Goal: Information Seeking & Learning: Learn about a topic

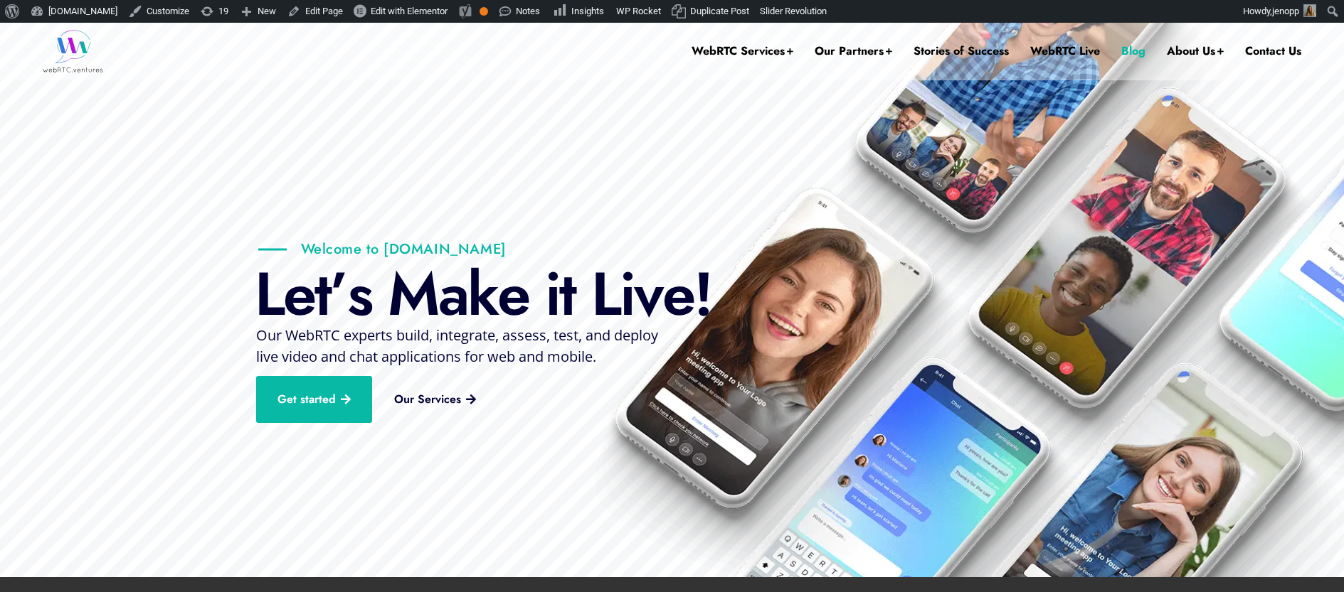
click at [1125, 47] on link "Blog" at bounding box center [1133, 51] width 24 height 57
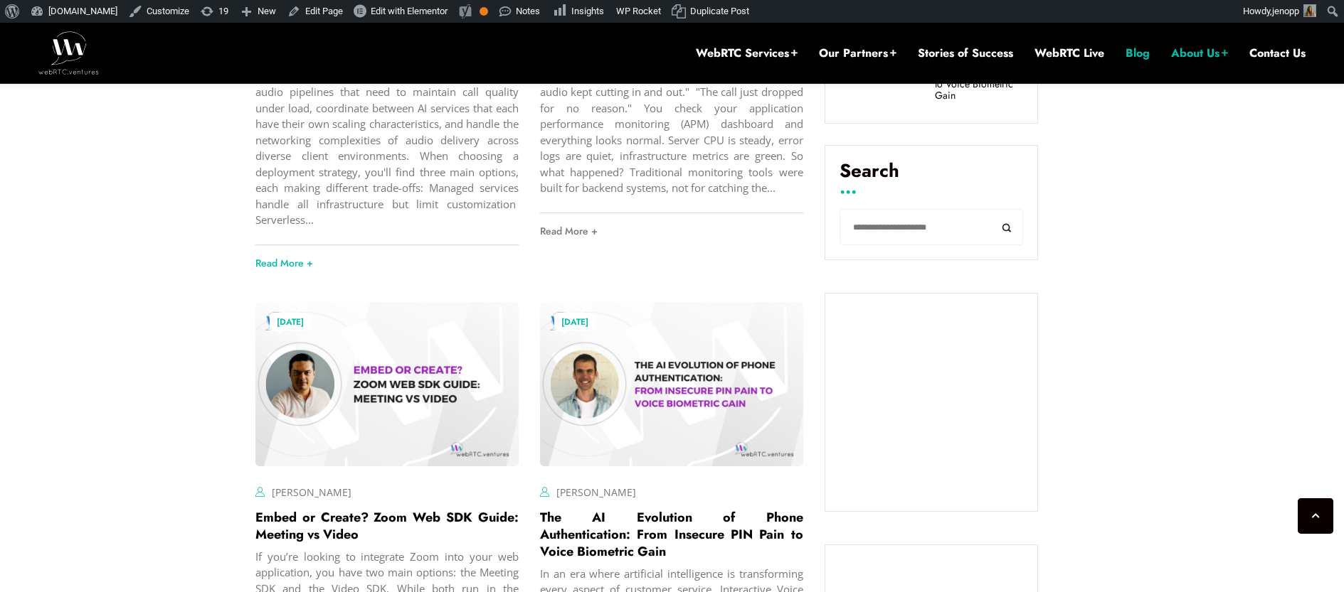
scroll to position [907, 0]
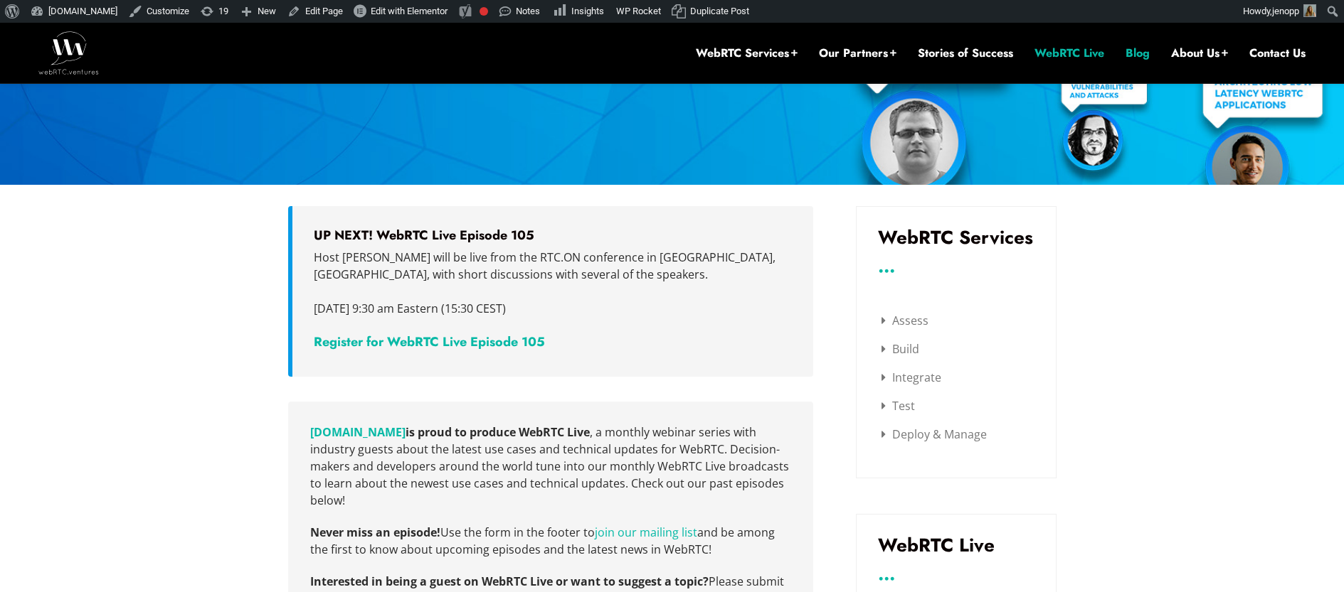
click at [1138, 53] on link "Blog" at bounding box center [1137, 54] width 24 height 16
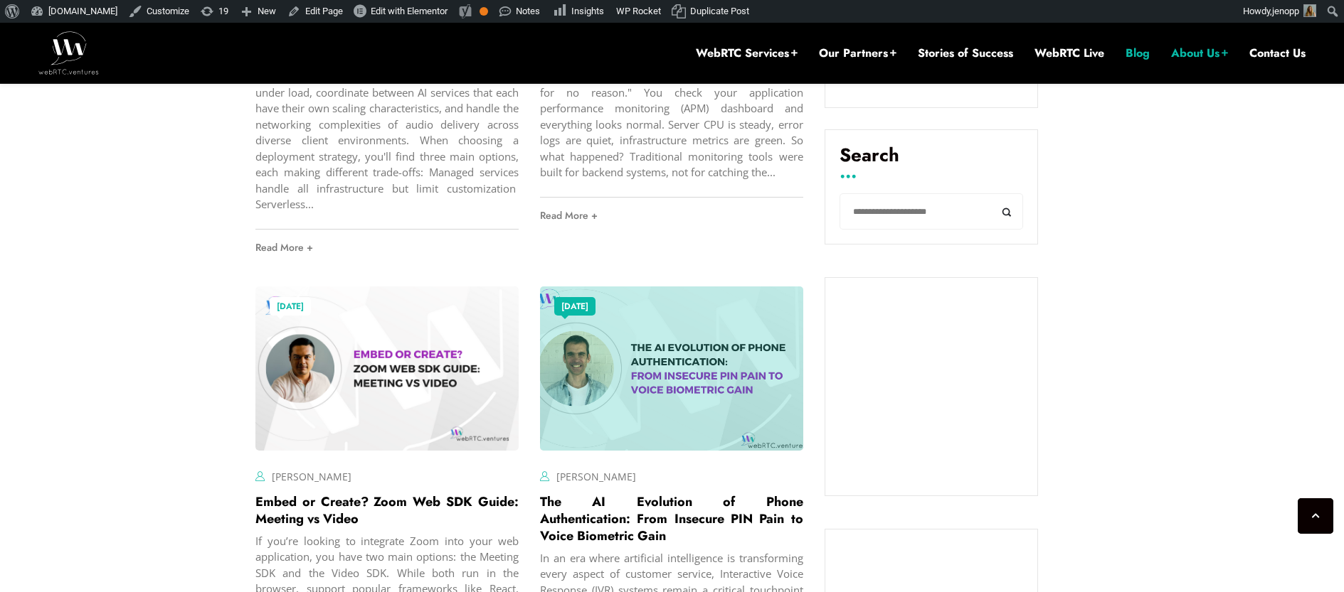
scroll to position [944, 0]
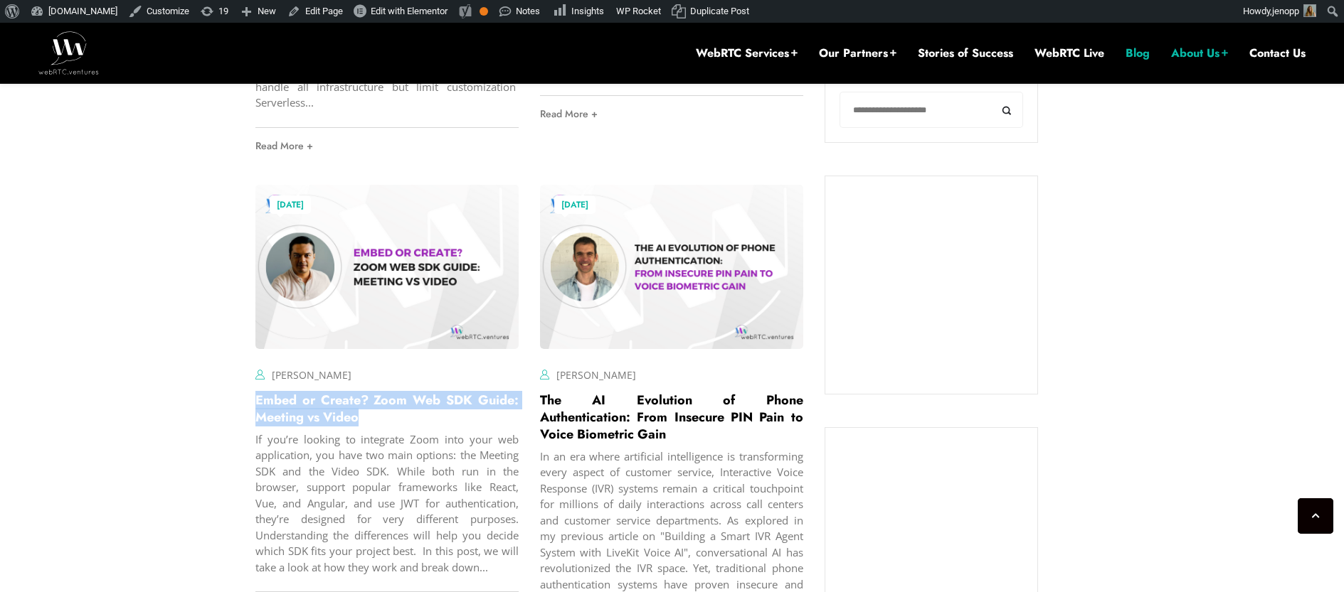
drag, startPoint x: 369, startPoint y: 418, endPoint x: 254, endPoint y: 405, distance: 116.0
click at [254, 405] on div "August 15, 2025 Hector Zelaya Comments Off on Embed or Create? Zoom Web SDK Gui…" at bounding box center [387, 423] width 285 height 498
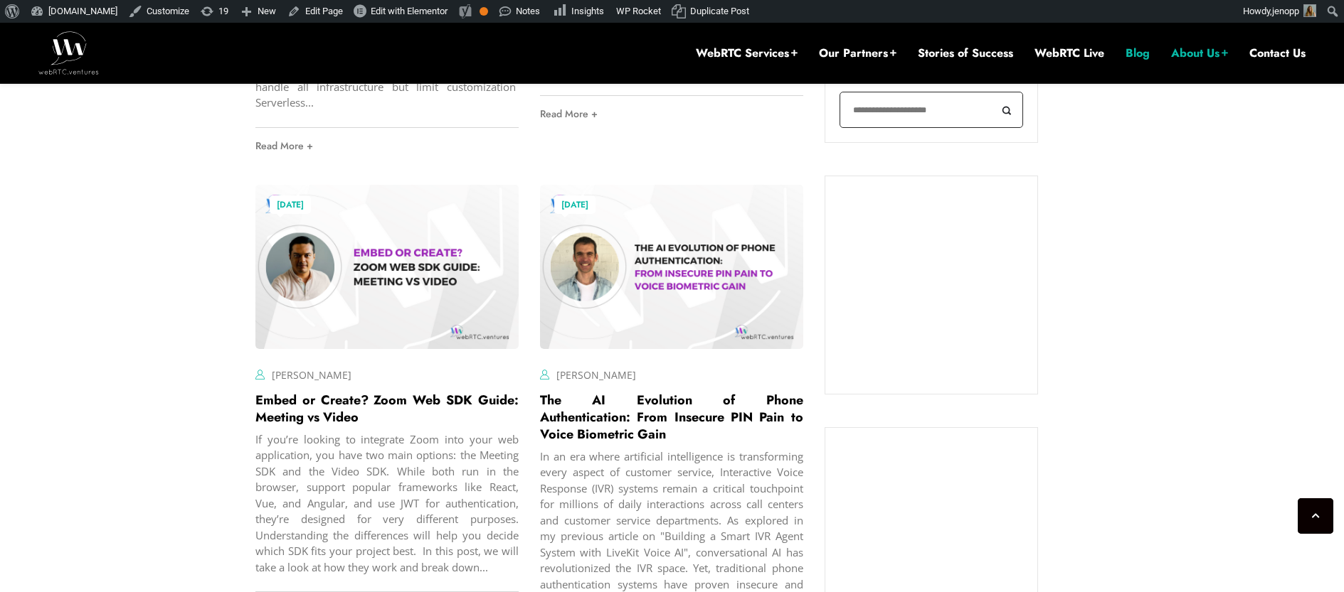
click at [891, 107] on input "Search" at bounding box center [931, 110] width 184 height 36
type input "******"
click at [991, 92] on button "Search" at bounding box center [1007, 110] width 32 height 36
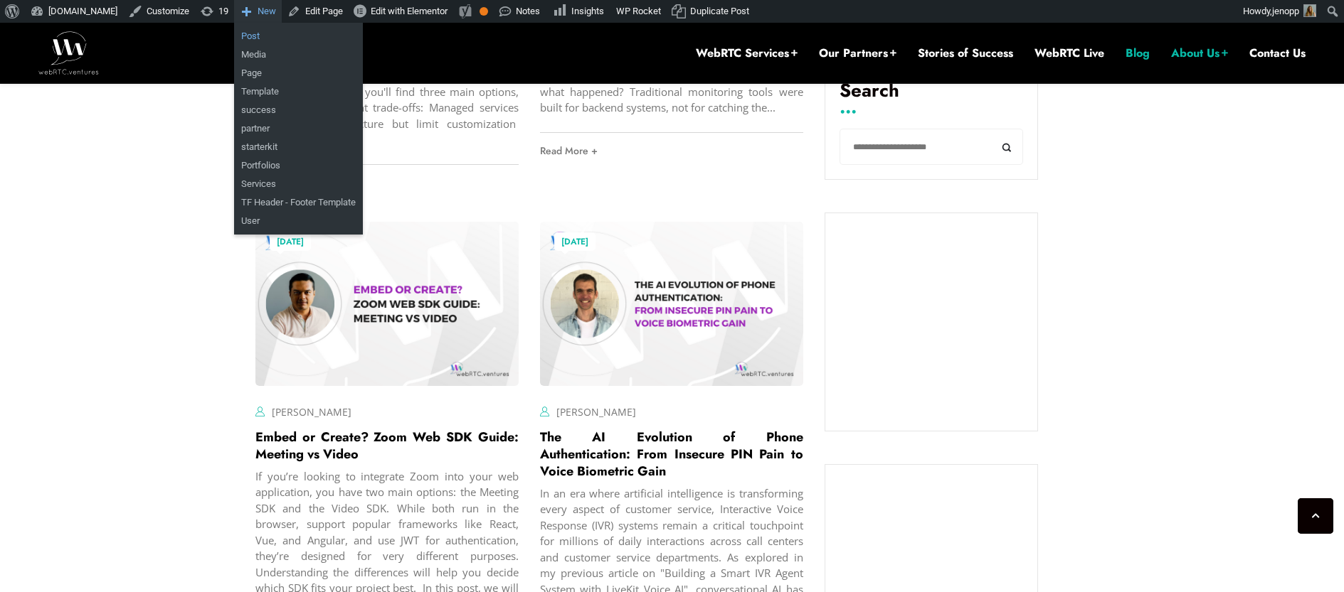
click at [262, 36] on link "Post" at bounding box center [298, 36] width 129 height 18
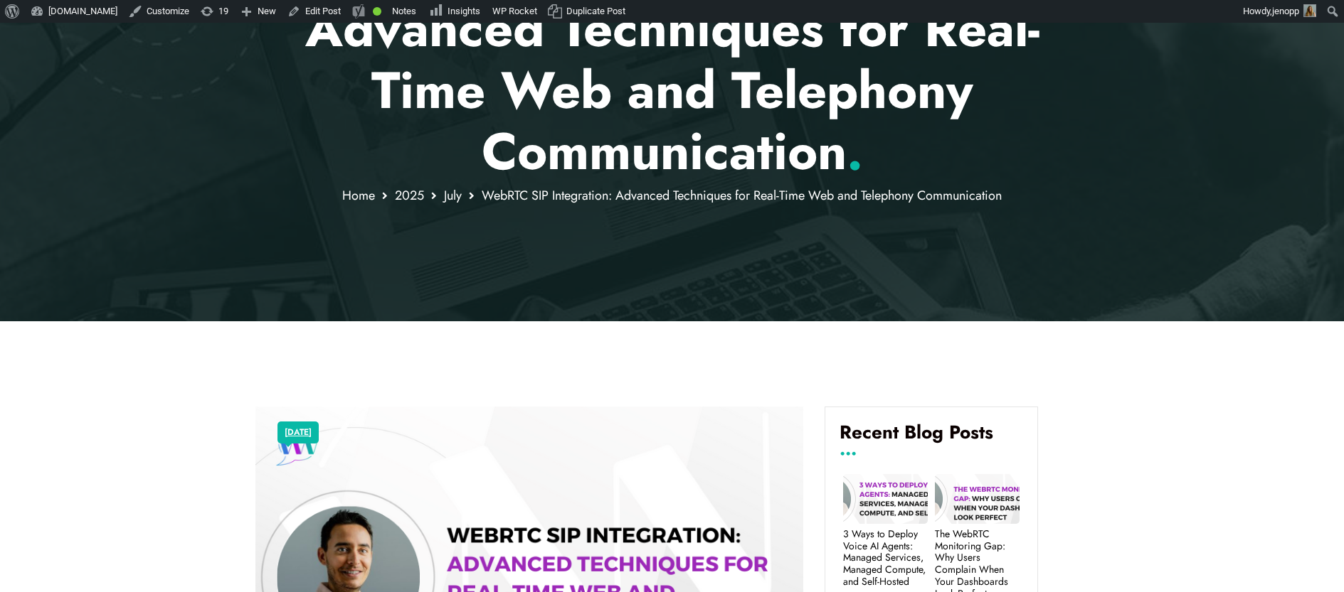
scroll to position [753, 0]
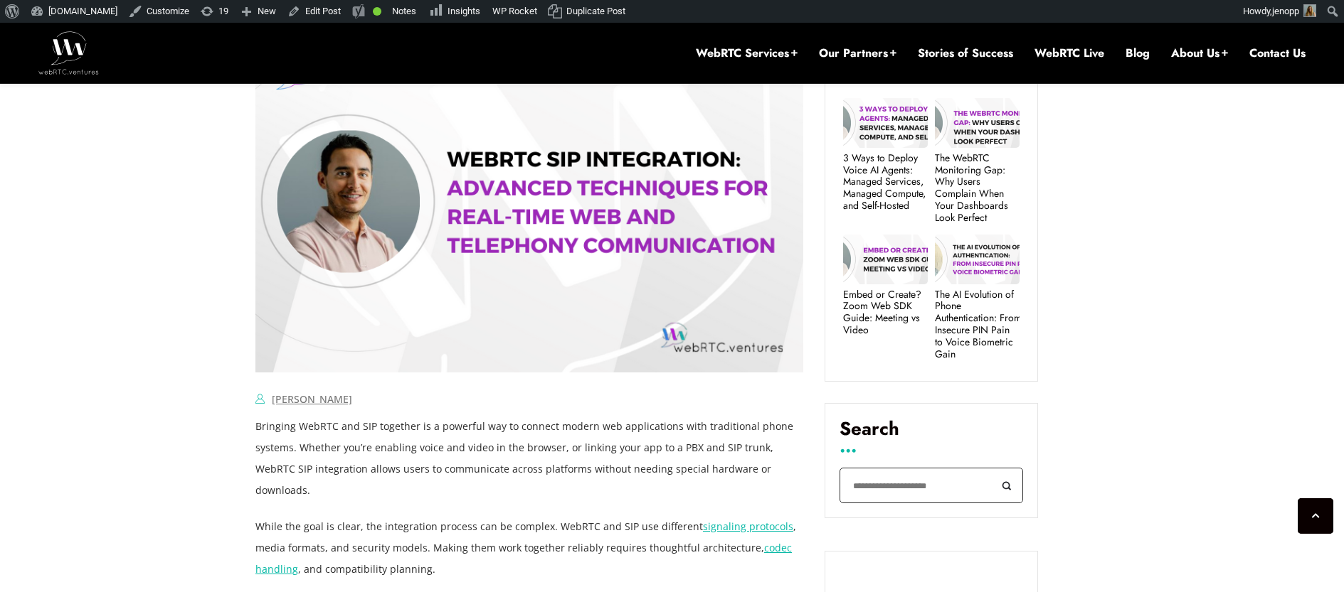
click at [913, 488] on input "Search" at bounding box center [931, 486] width 184 height 36
type input "****"
click at [991, 468] on button "Search" at bounding box center [1007, 486] width 32 height 36
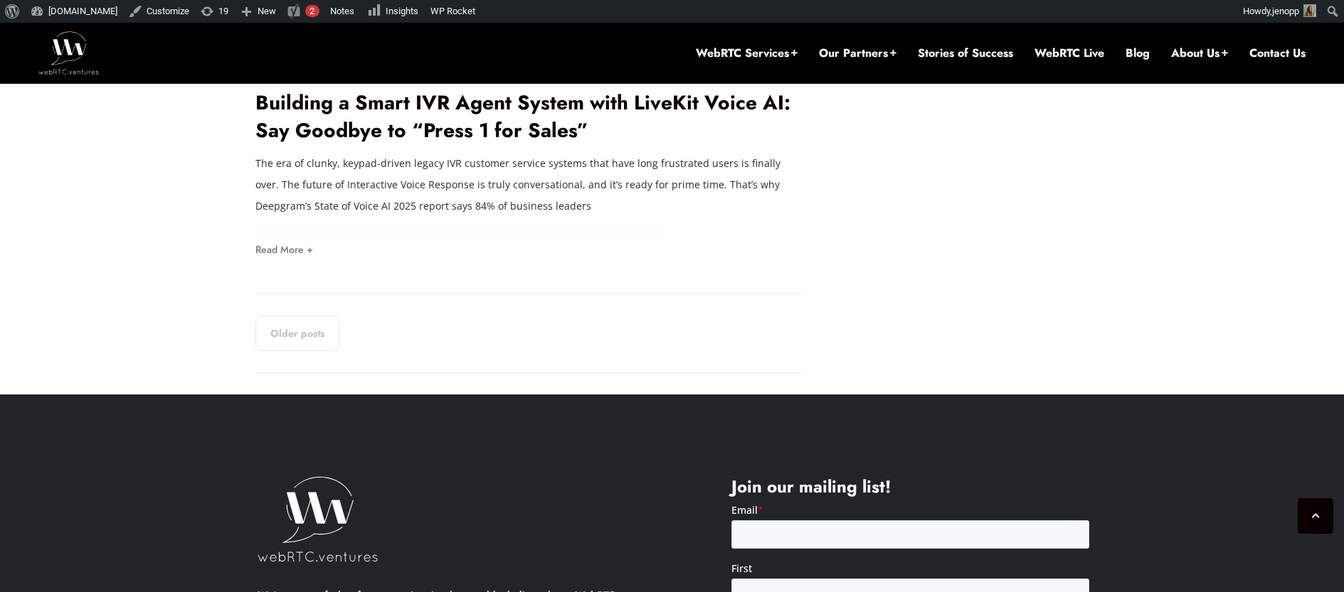
scroll to position [2803, 0]
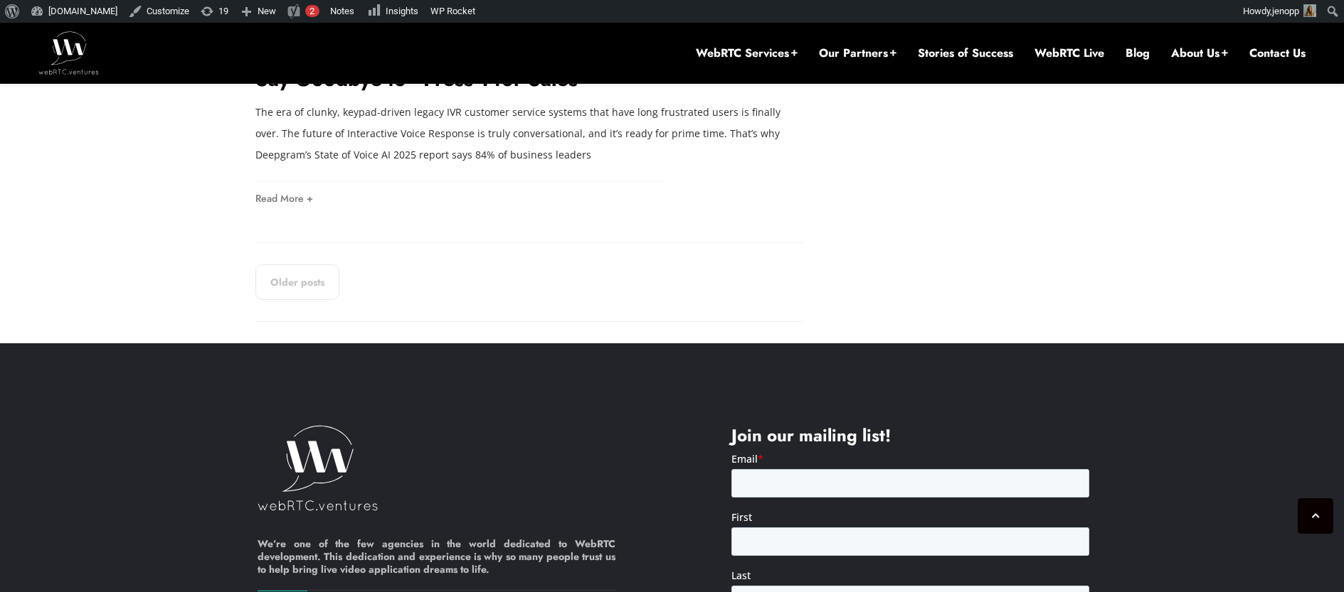
click at [316, 282] on link "Older posts" at bounding box center [297, 283] width 84 height 36
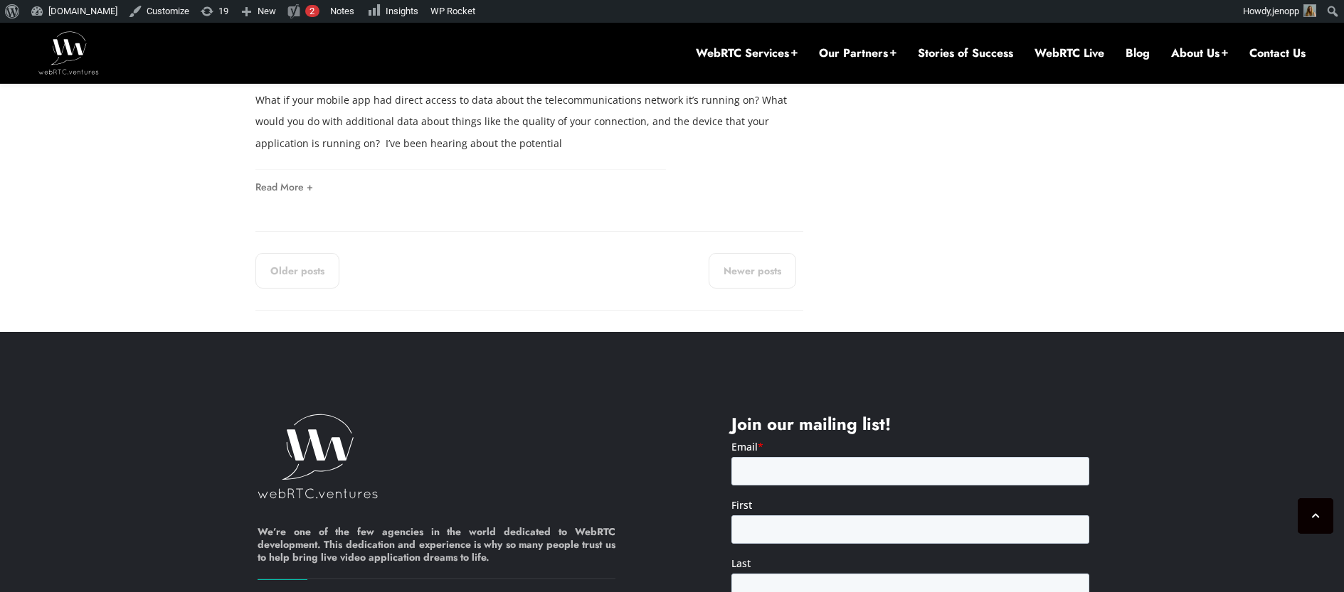
scroll to position [2992, 0]
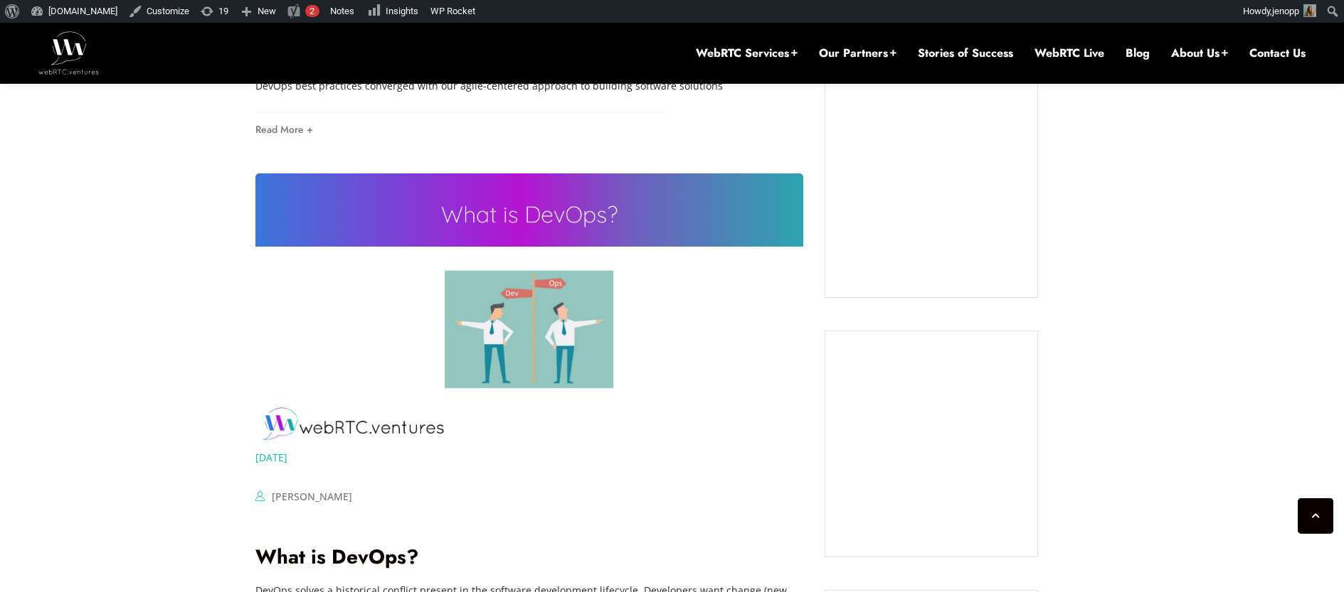
scroll to position [1070, 0]
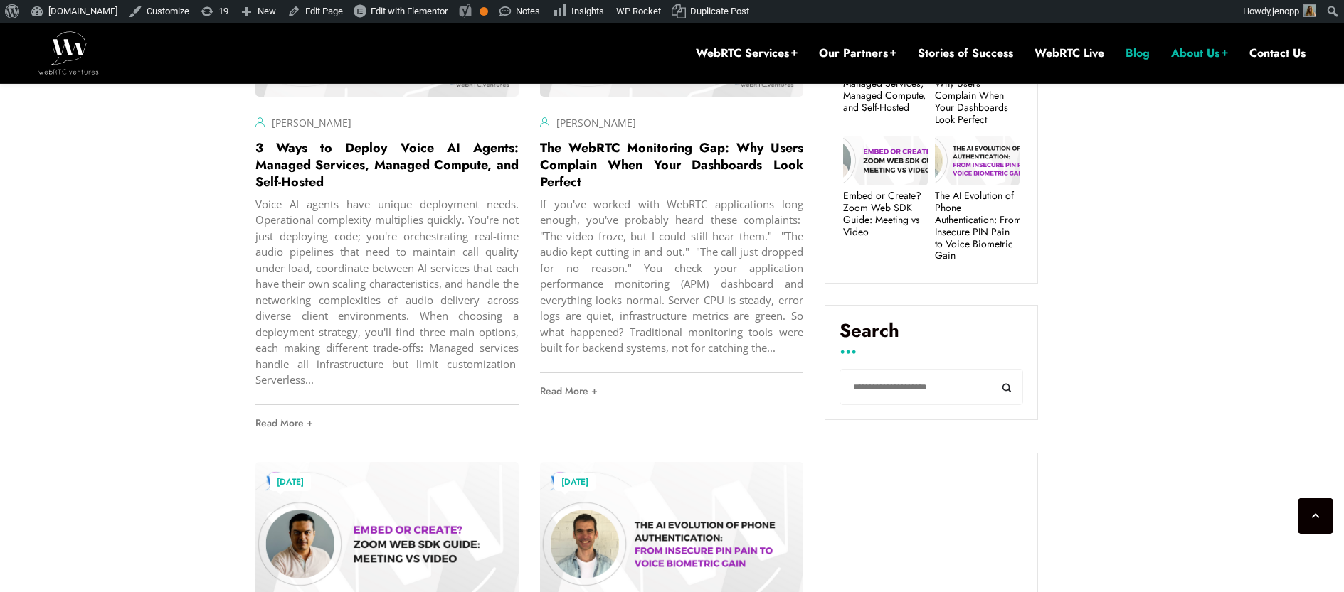
scroll to position [669, 0]
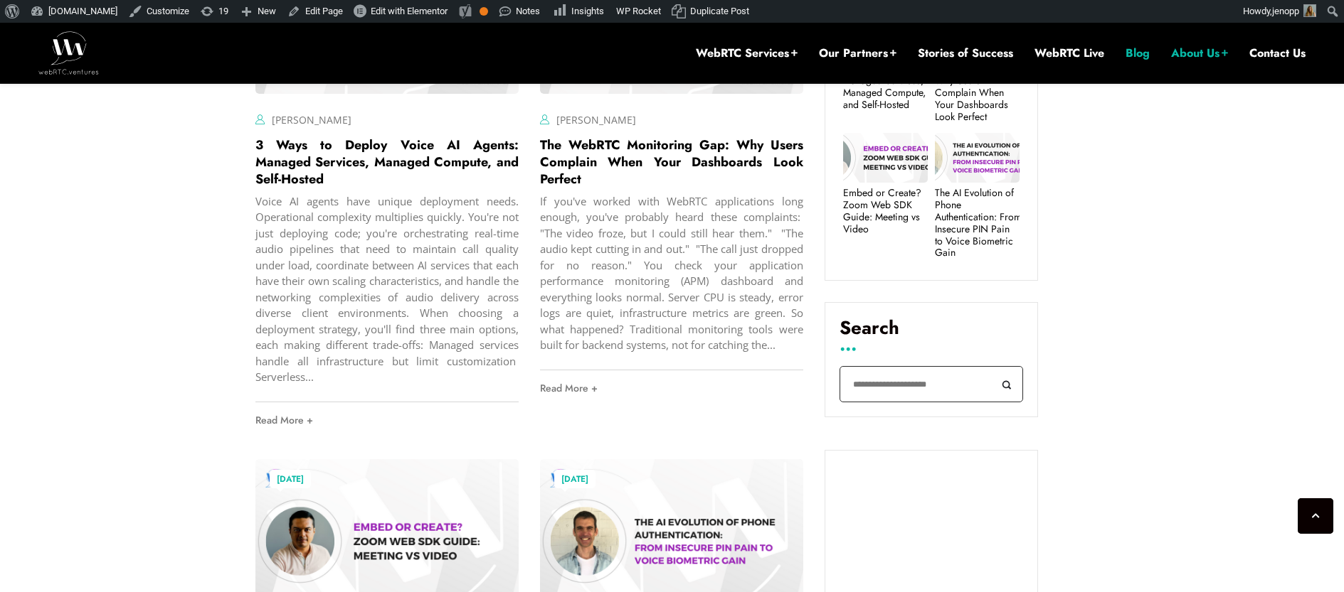
click at [880, 386] on input "Search" at bounding box center [931, 384] width 184 height 36
type input "***"
click at [991, 366] on button "Search" at bounding box center [1007, 384] width 32 height 36
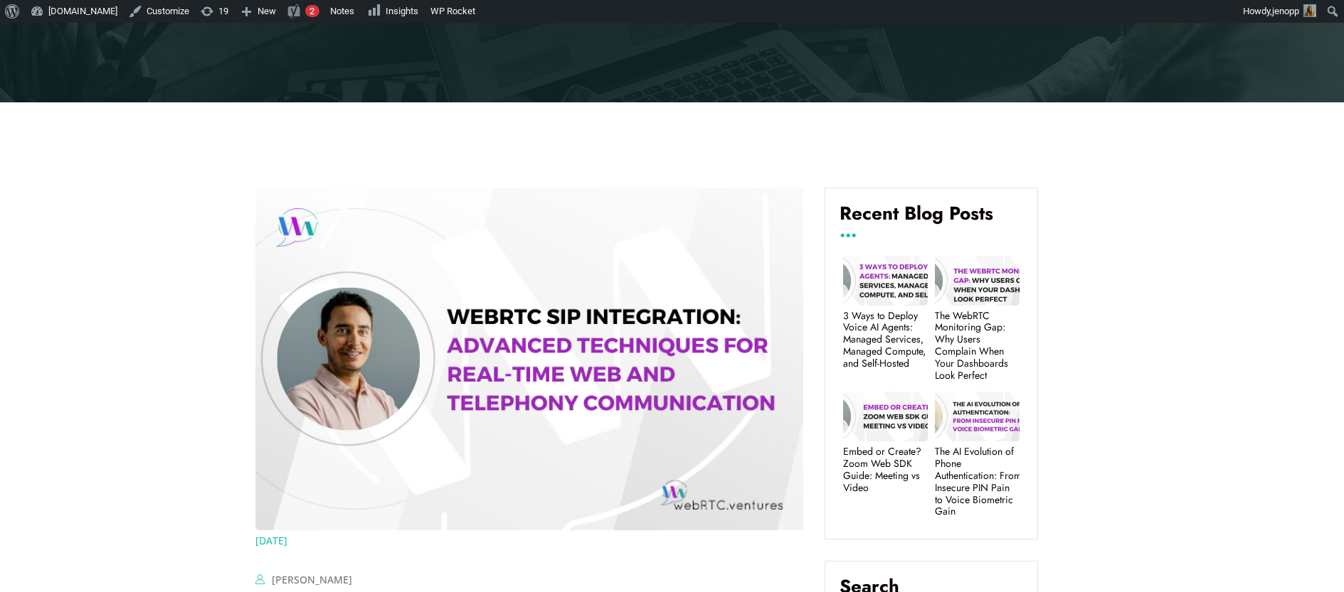
scroll to position [581, 0]
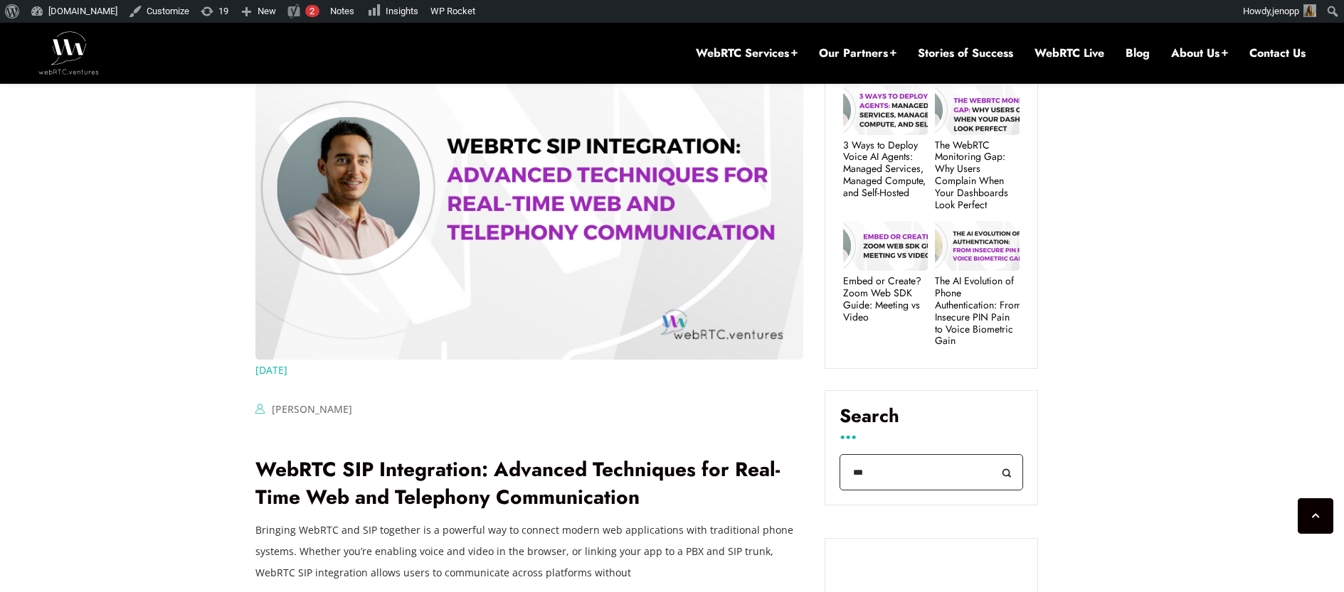
drag, startPoint x: 873, startPoint y: 474, endPoint x: 854, endPoint y: 474, distance: 19.9
click at [854, 474] on input "***" at bounding box center [931, 473] width 184 height 36
type input "**********"
click at [991, 455] on button "Search" at bounding box center [1007, 473] width 32 height 36
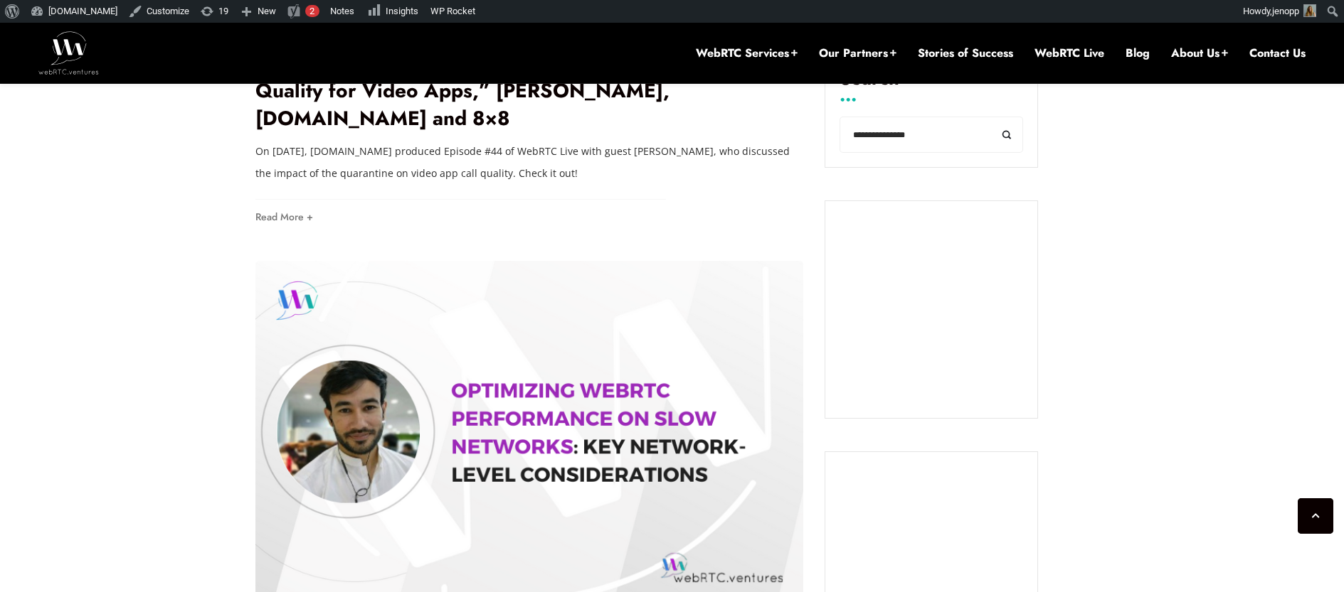
scroll to position [792, 0]
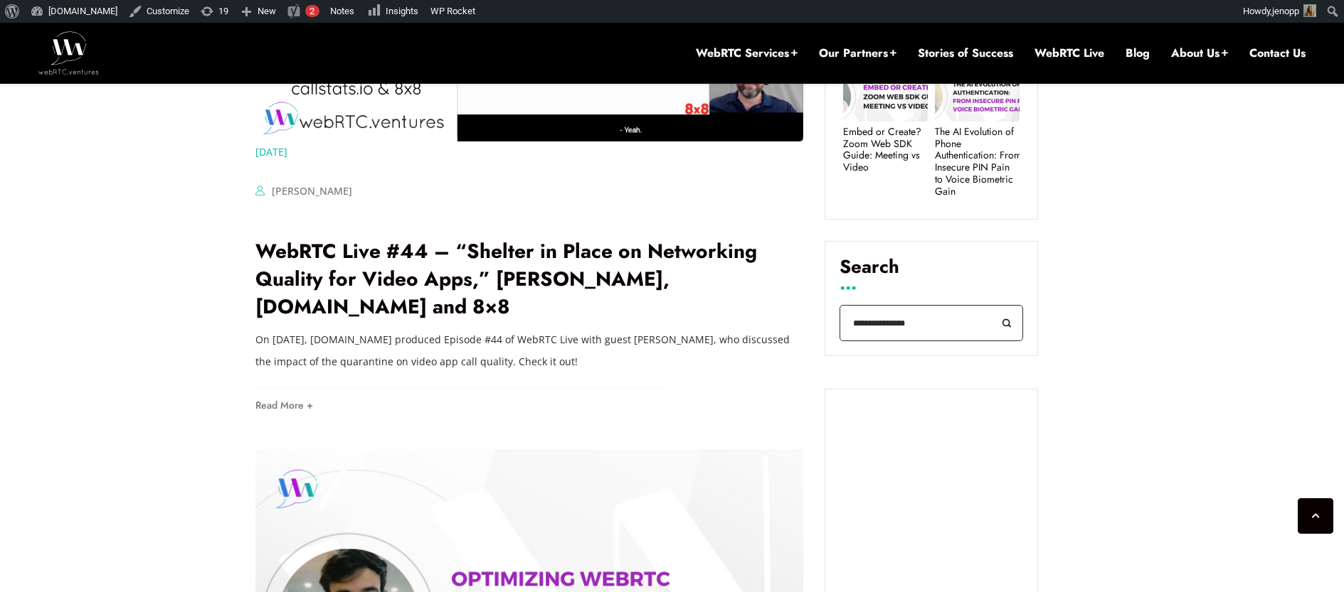
drag, startPoint x: 904, startPoint y: 327, endPoint x: 852, endPoint y: 329, distance: 51.9
click at [852, 328] on input "**********" at bounding box center [931, 323] width 184 height 36
type input "********"
click at [991, 305] on button "Search" at bounding box center [1007, 323] width 32 height 36
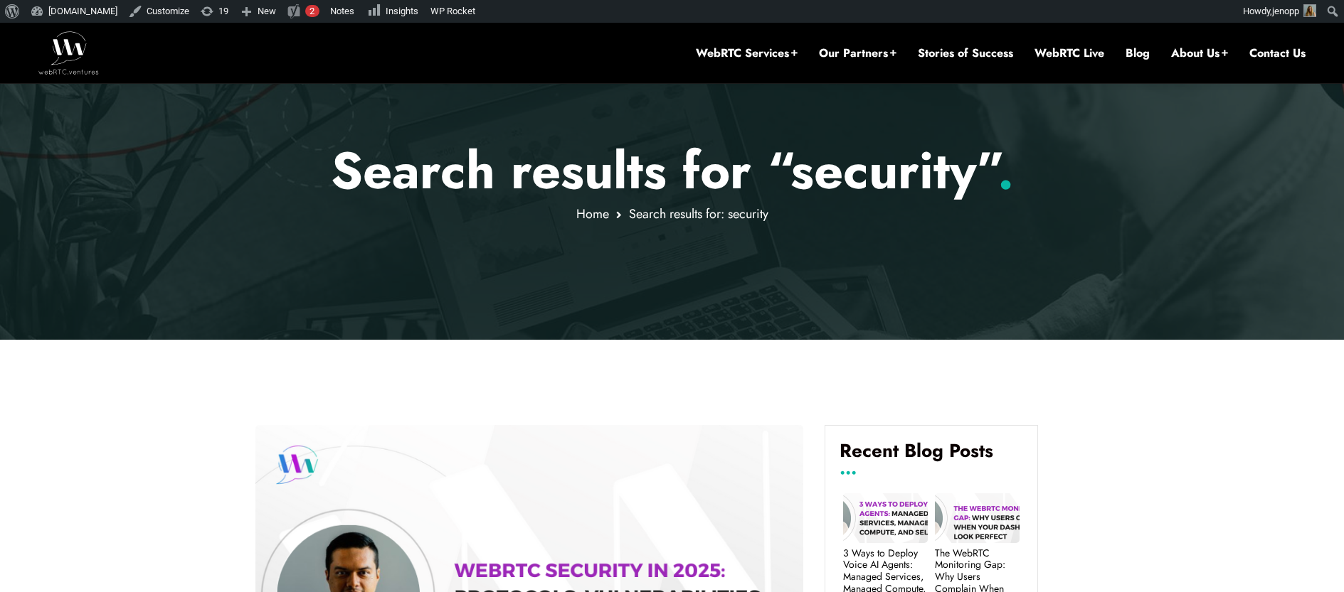
scroll to position [567, 0]
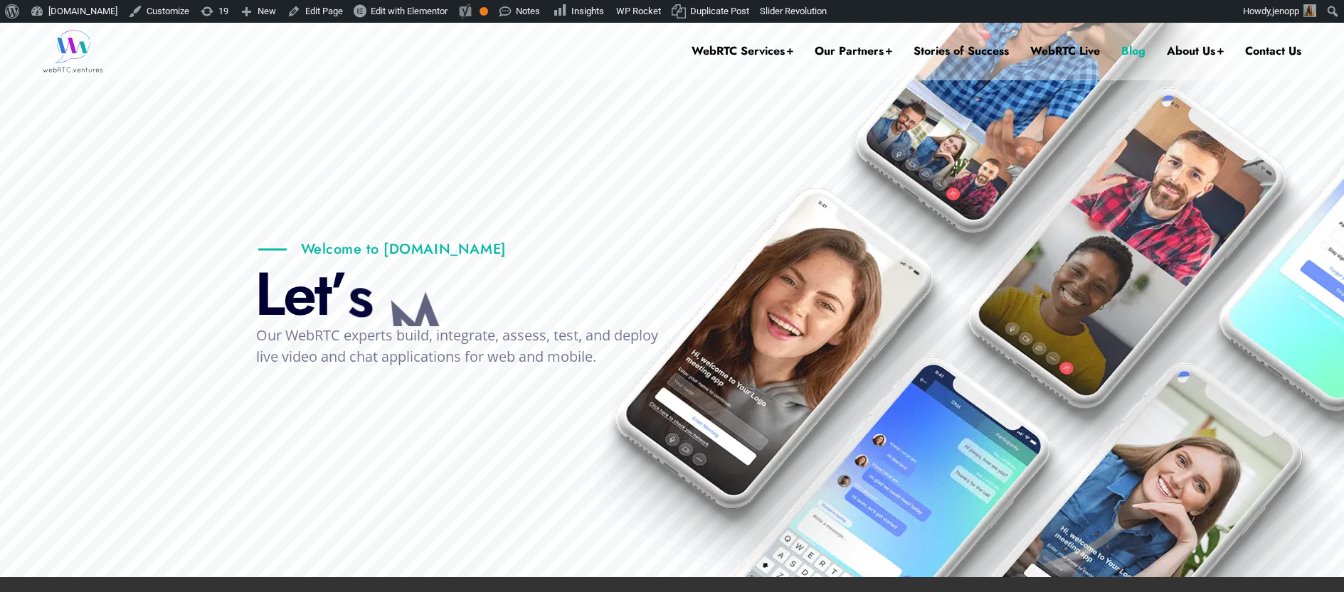
click at [1127, 47] on link "Blog" at bounding box center [1133, 51] width 24 height 57
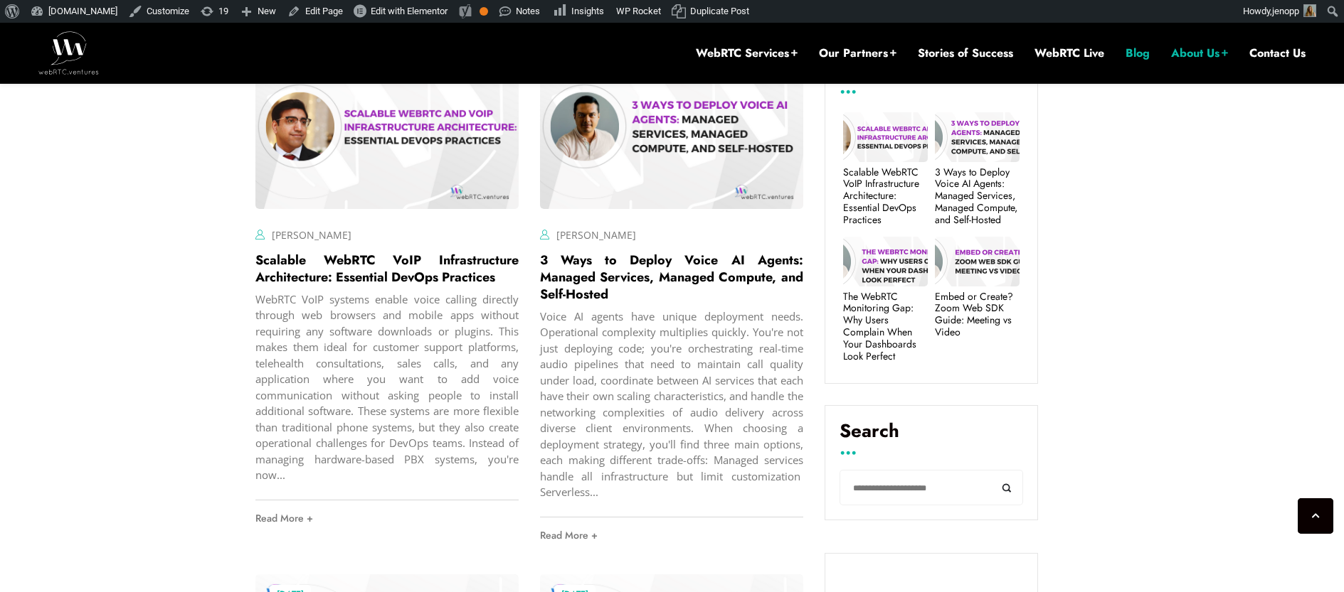
scroll to position [580, 0]
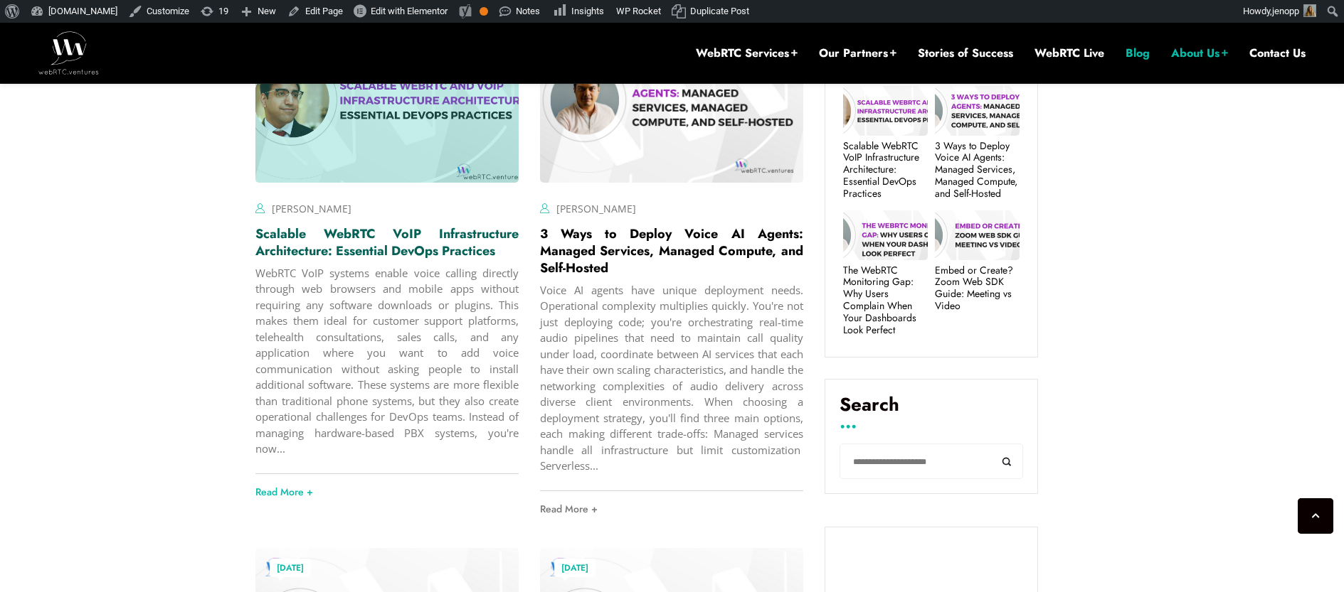
click at [310, 252] on link "Scalable WebRTC VoIP Infrastructure Architecture: Essential DevOps Practices" at bounding box center [386, 243] width 263 height 36
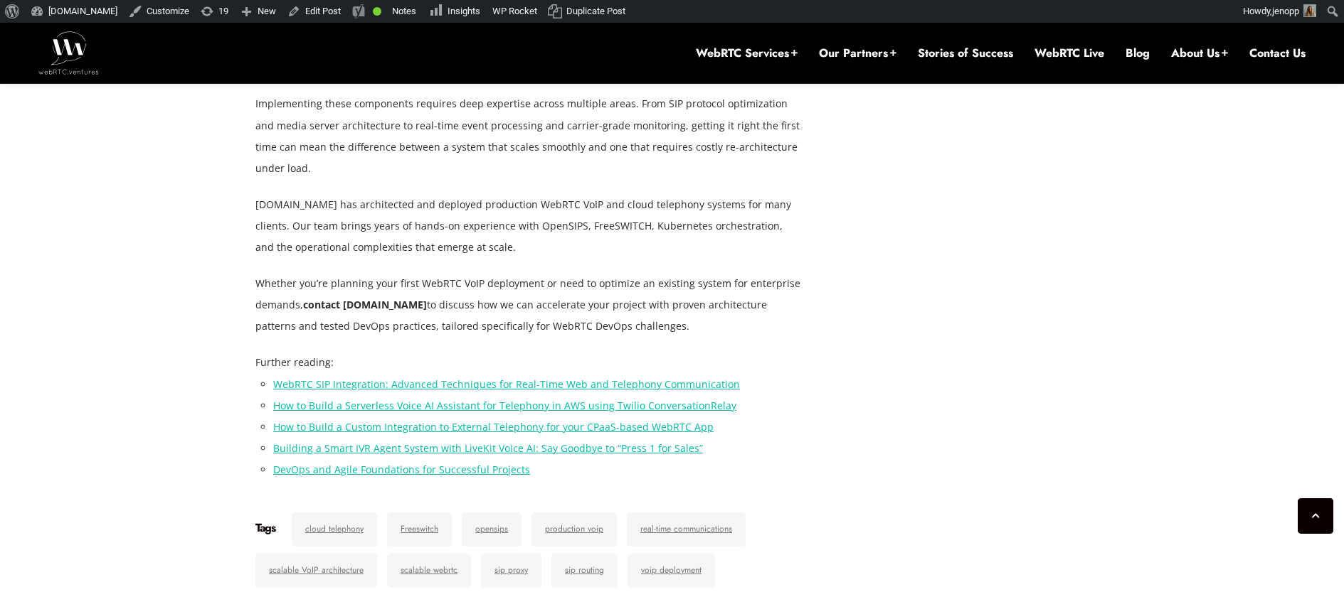
scroll to position [2974, 0]
